Goal: Task Accomplishment & Management: Use online tool/utility

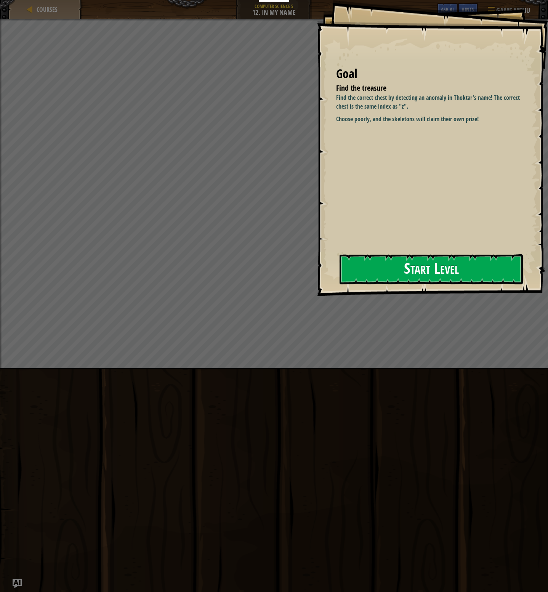
click at [428, 266] on button "Start Level" at bounding box center [431, 269] width 183 height 30
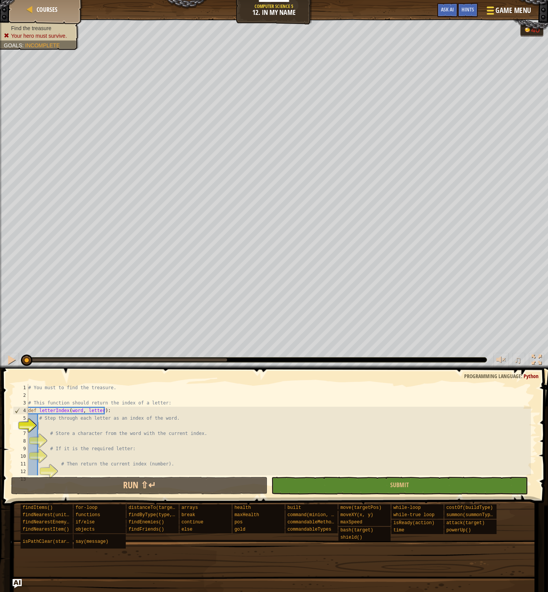
click at [512, 16] on span "Game Menu" at bounding box center [513, 10] width 35 height 10
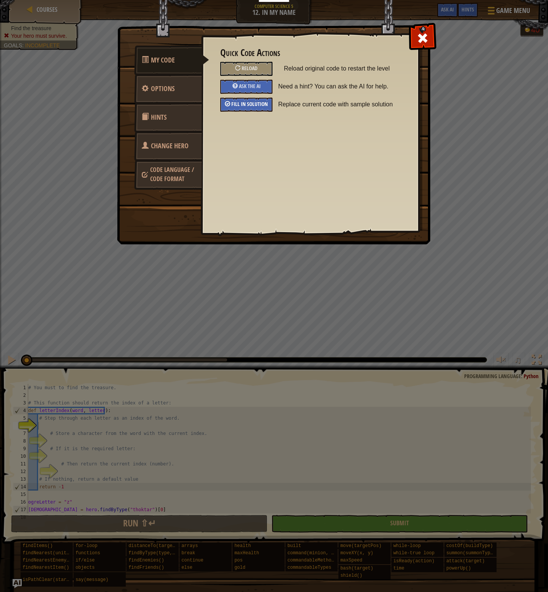
click at [251, 101] on span "Fill in solution" at bounding box center [250, 103] width 37 height 7
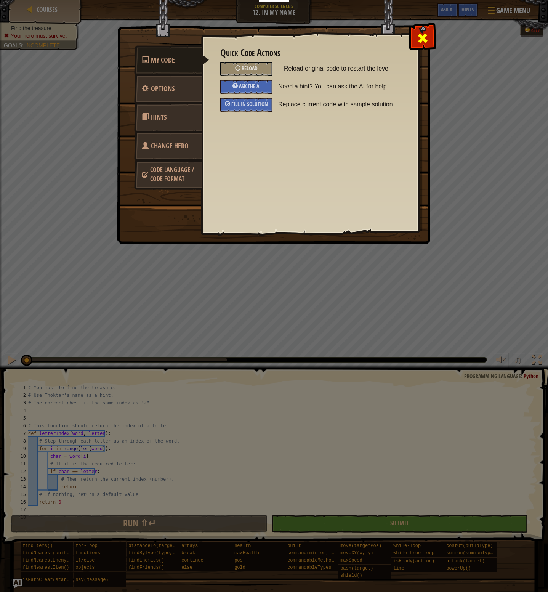
click at [426, 33] on span at bounding box center [423, 38] width 12 height 12
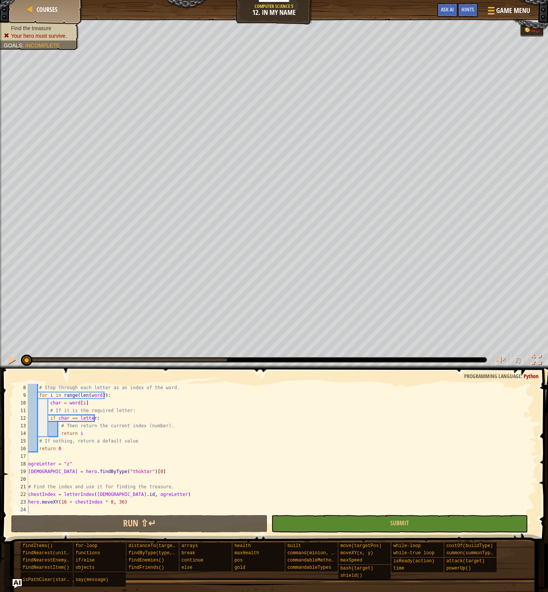
scroll to position [53, 0]
